Goal: Information Seeking & Learning: Learn about a topic

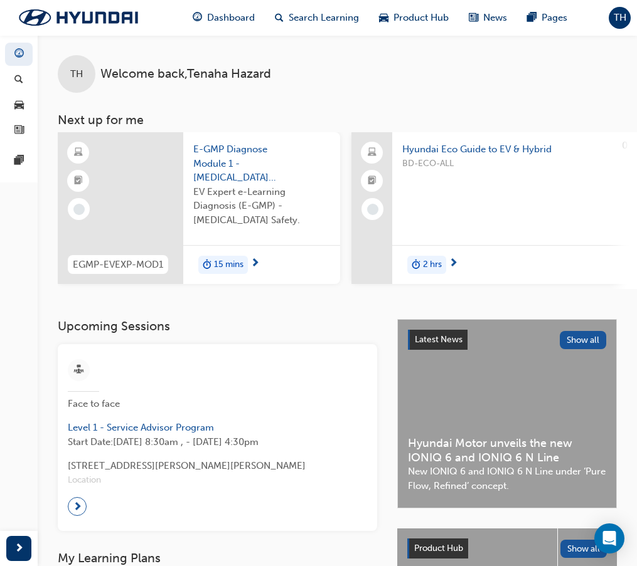
scroll to position [63, 0]
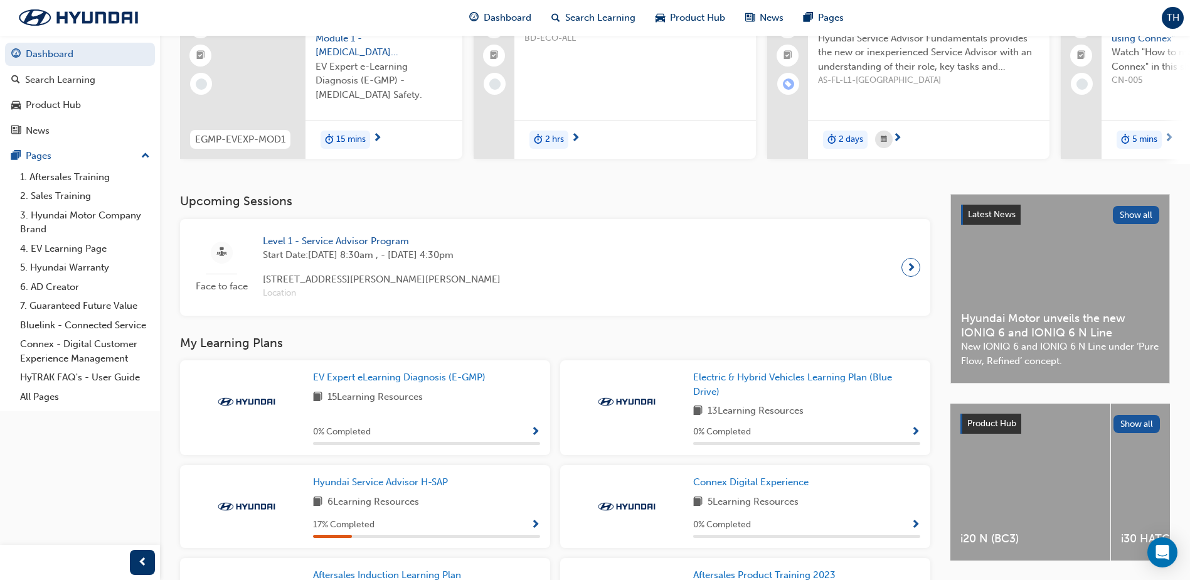
scroll to position [251, 0]
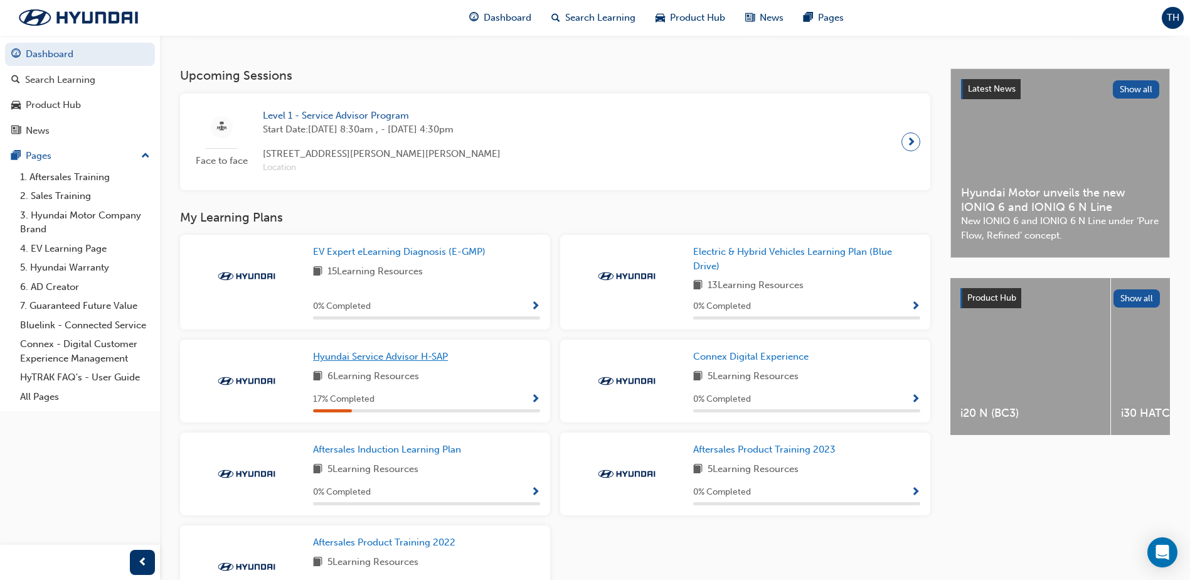
click at [432, 362] on span "Hyundai Service Advisor H-SAP" at bounding box center [380, 356] width 135 height 11
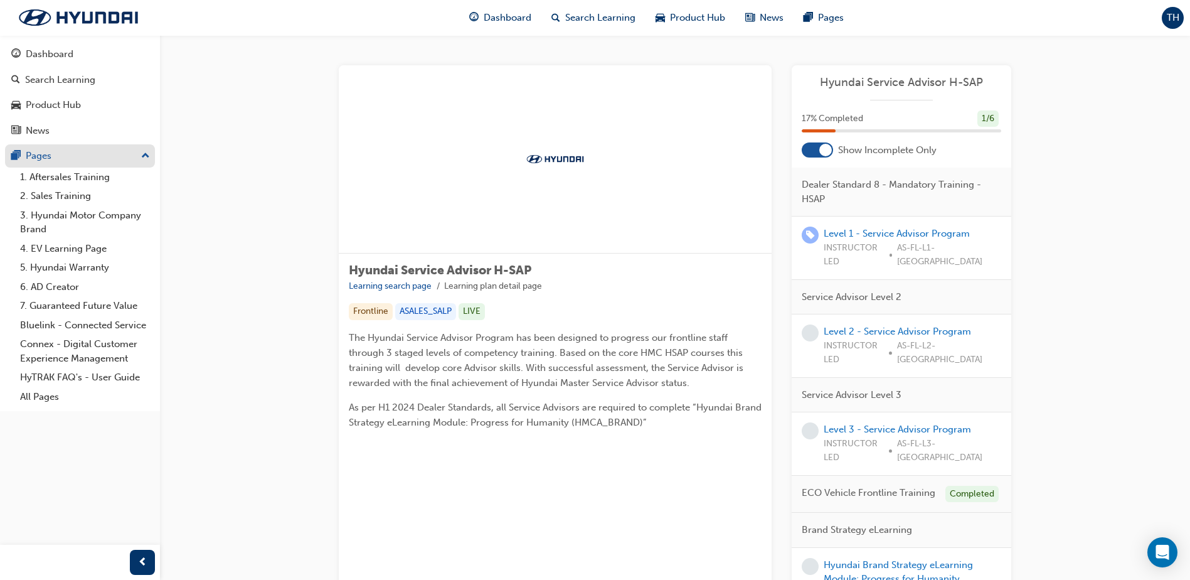
click at [57, 157] on div "Pages" at bounding box center [79, 156] width 137 height 16
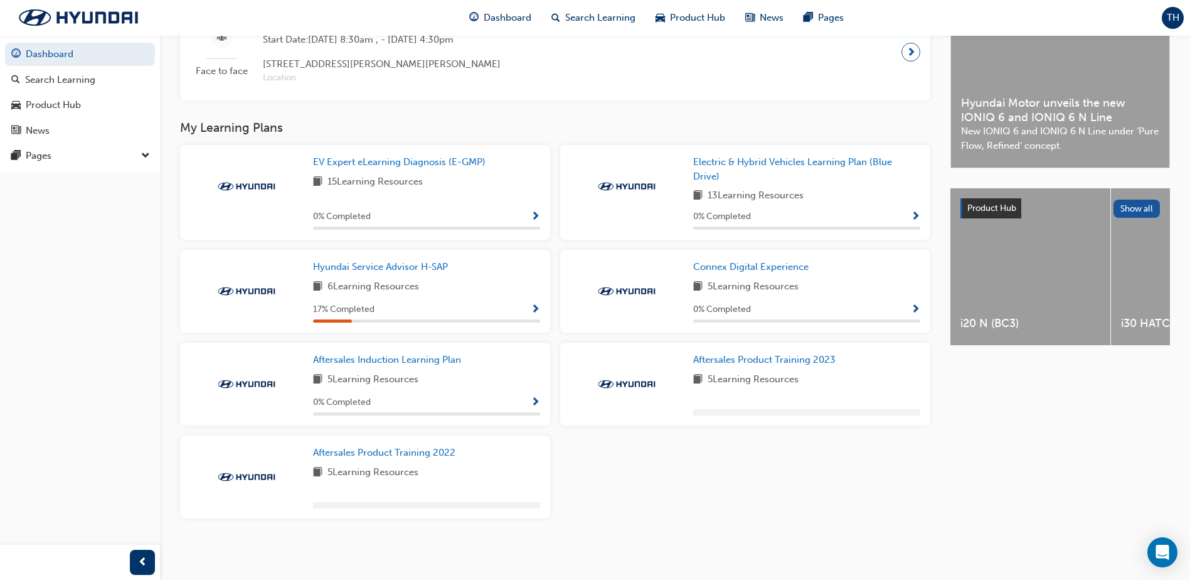
scroll to position [346, 0]
click at [536, 307] on span "Show Progress" at bounding box center [535, 309] width 9 height 11
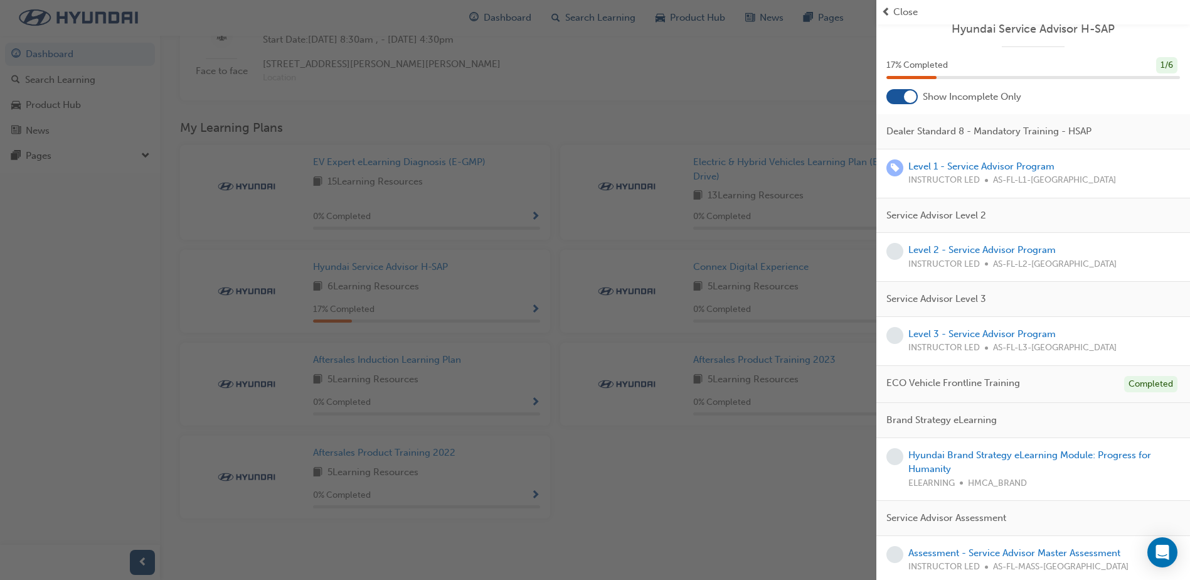
scroll to position [17, 0]
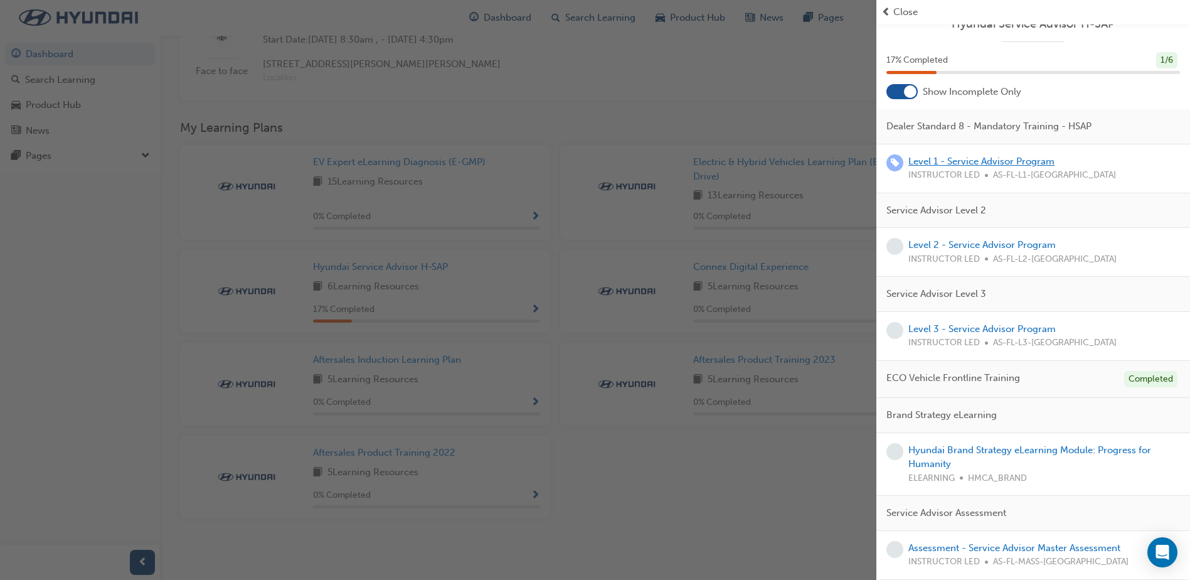
click at [636, 164] on link "Level 1 - Service Advisor Program" at bounding box center [981, 161] width 146 height 11
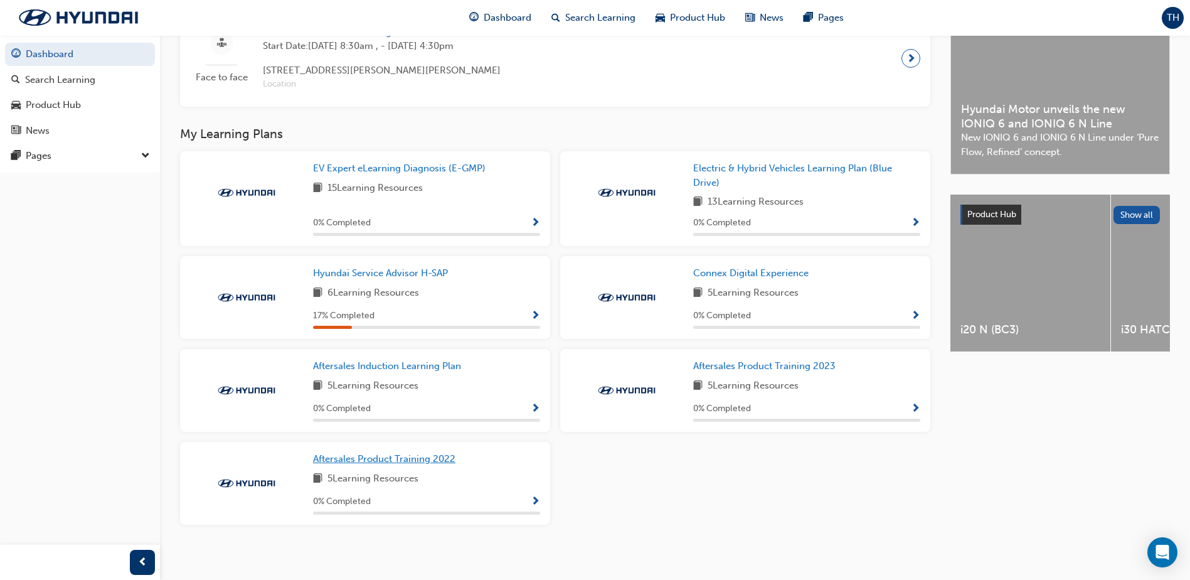
scroll to position [346, 0]
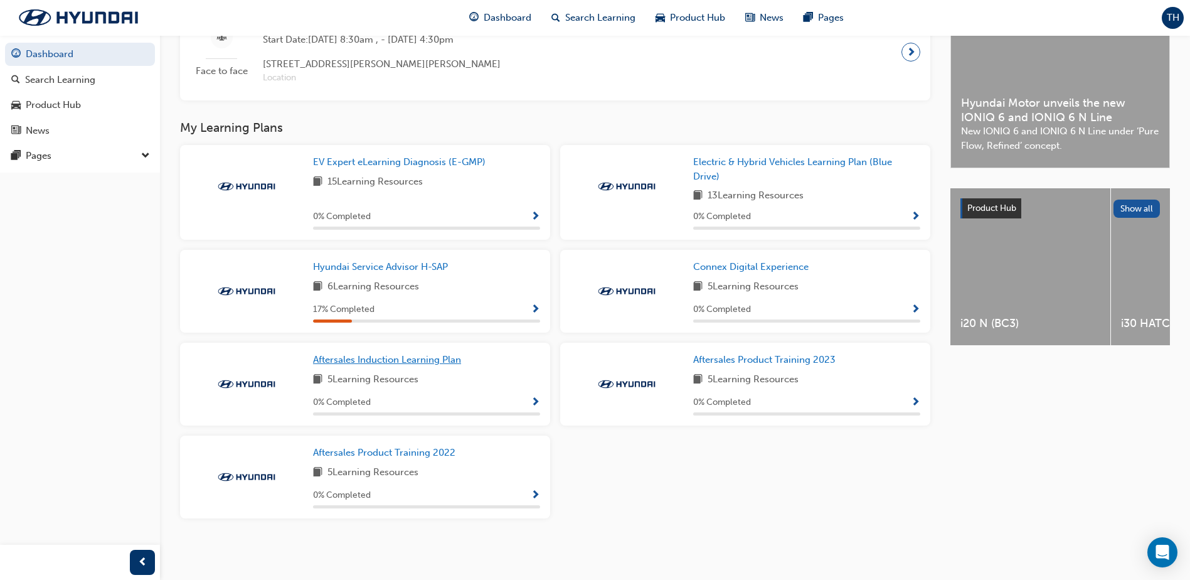
click at [412, 362] on span "Aftersales Induction Learning Plan" at bounding box center [387, 359] width 148 height 11
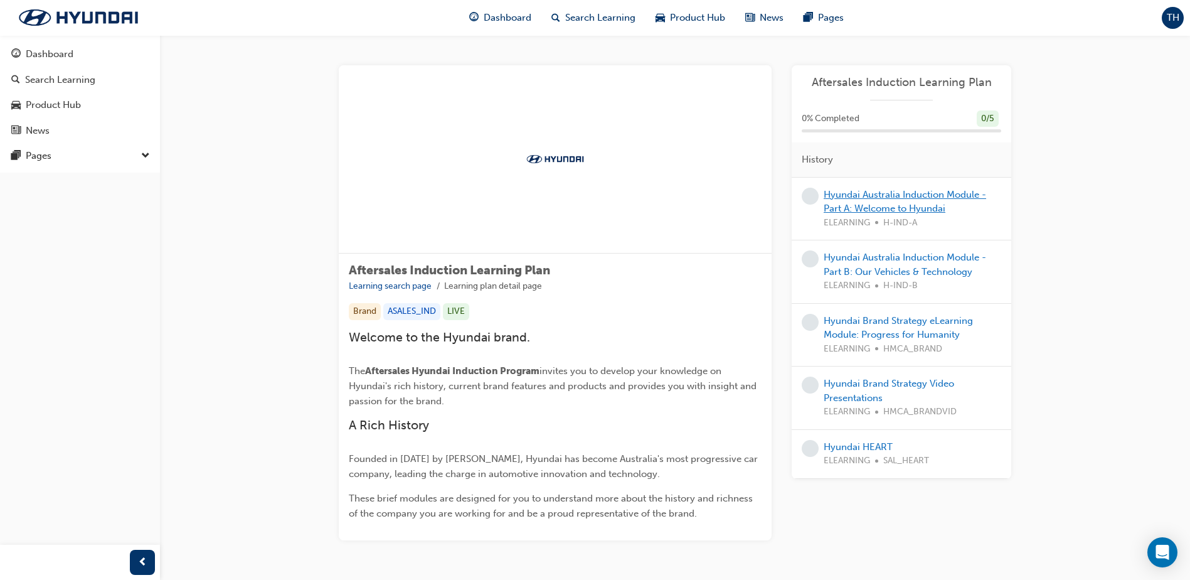
click at [636, 192] on link "Hyundai Australia Induction Module - Part A: Welcome to Hyundai" at bounding box center [905, 202] width 162 height 26
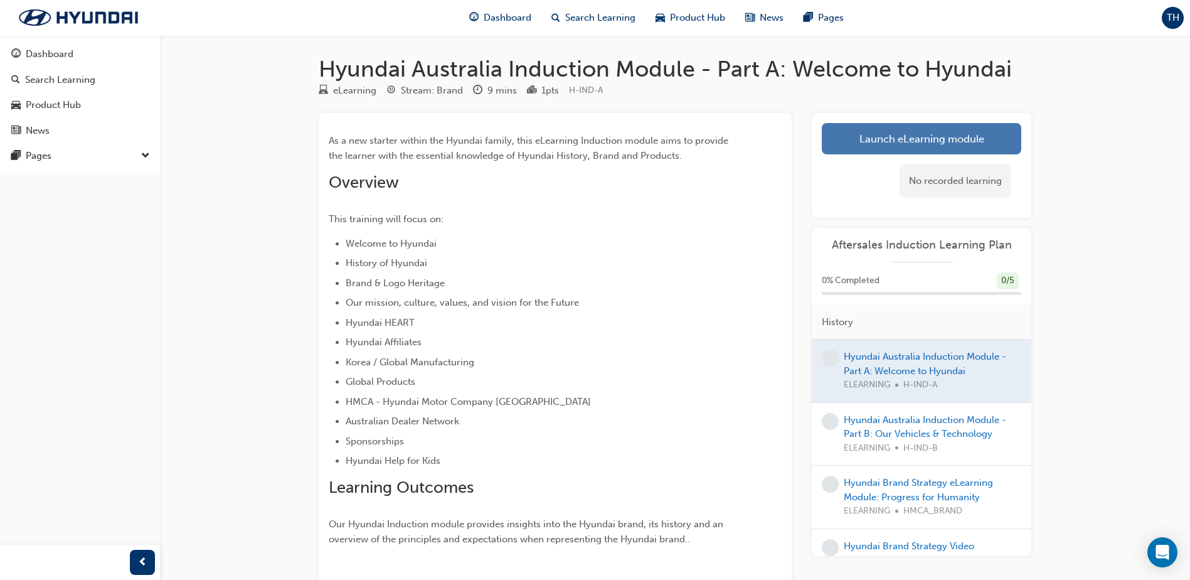
click at [636, 142] on link "Launch eLearning module" at bounding box center [921, 138] width 199 height 31
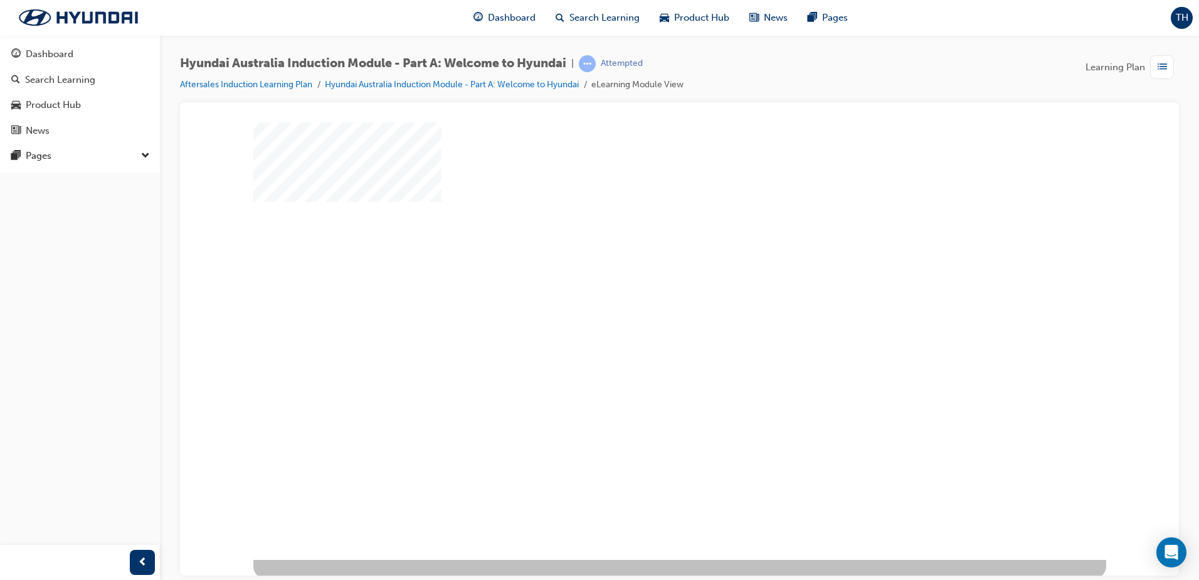
scroll to position [18, 0]
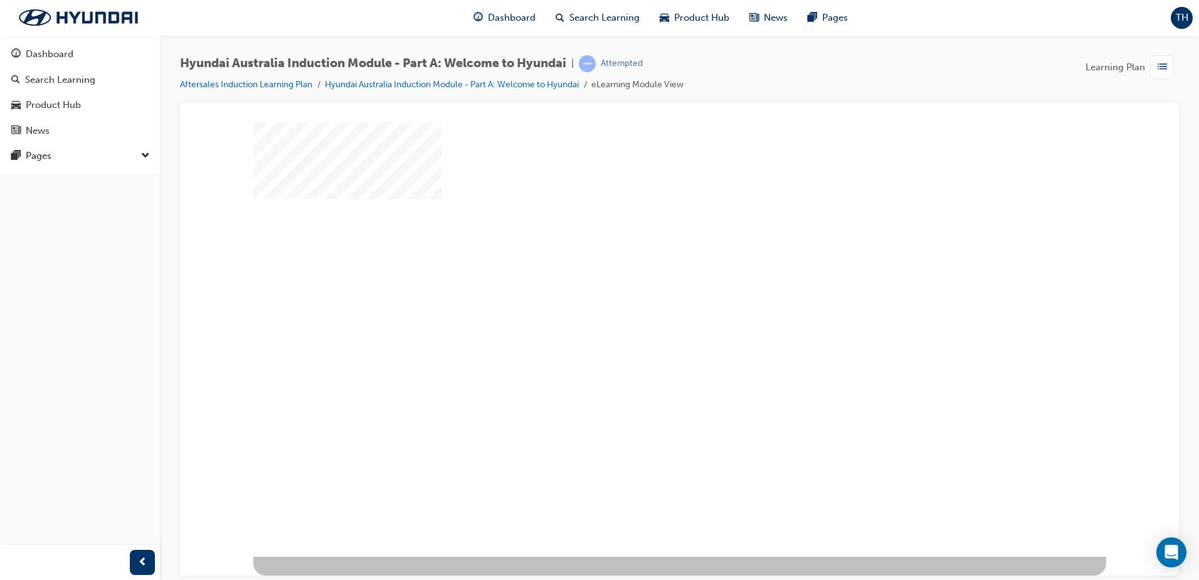
click at [636, 294] on div "play" at bounding box center [644, 294] width 0 height 0
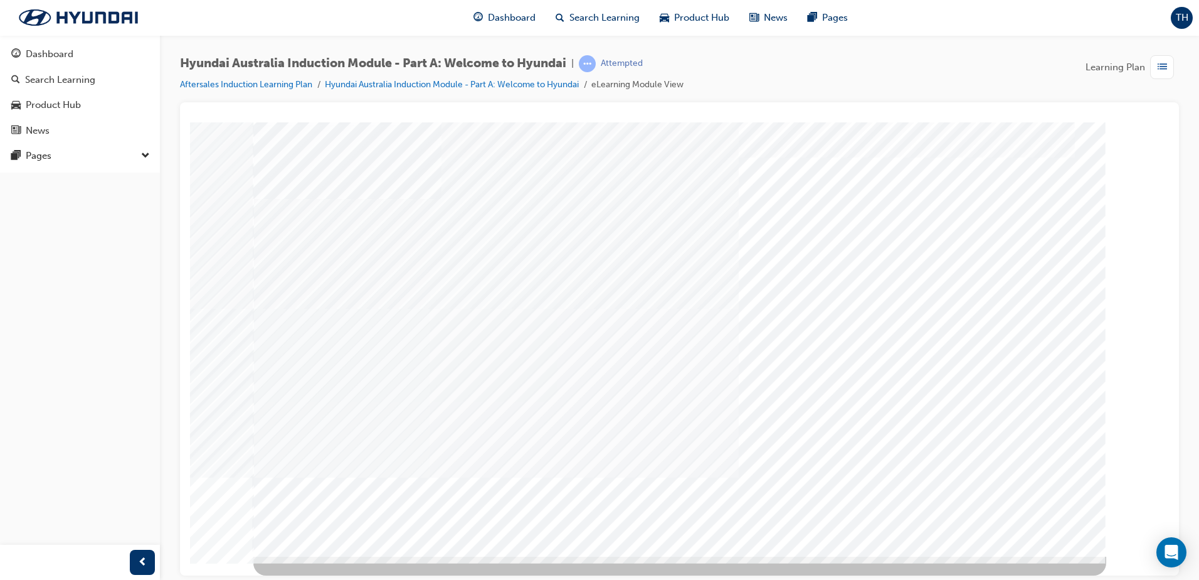
scroll to position [0, 0]
